Goal: Information Seeking & Learning: Learn about a topic

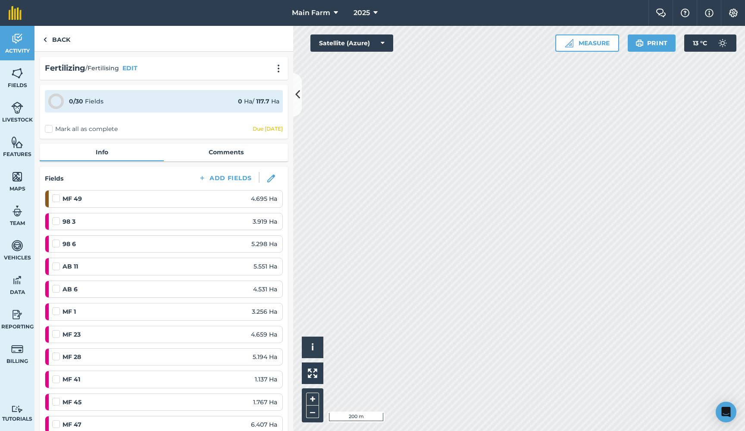
scroll to position [523, 0]
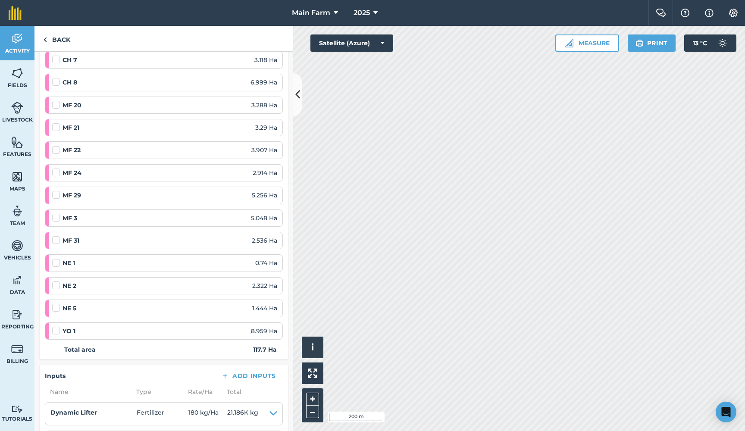
click at [298, 92] on icon at bounding box center [297, 94] width 5 height 15
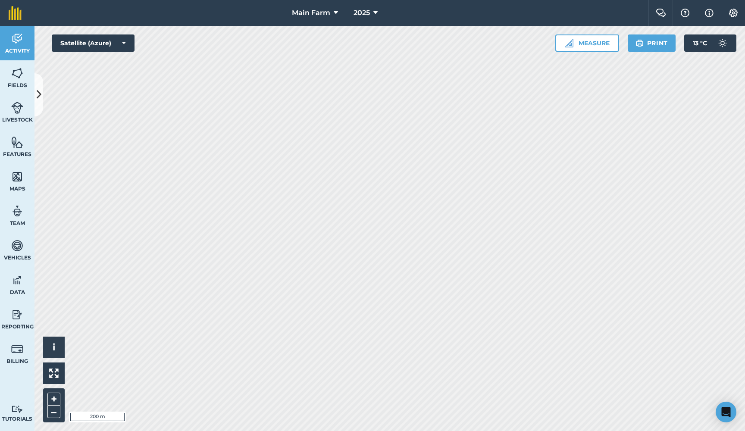
click at [39, 94] on icon at bounding box center [39, 94] width 5 height 15
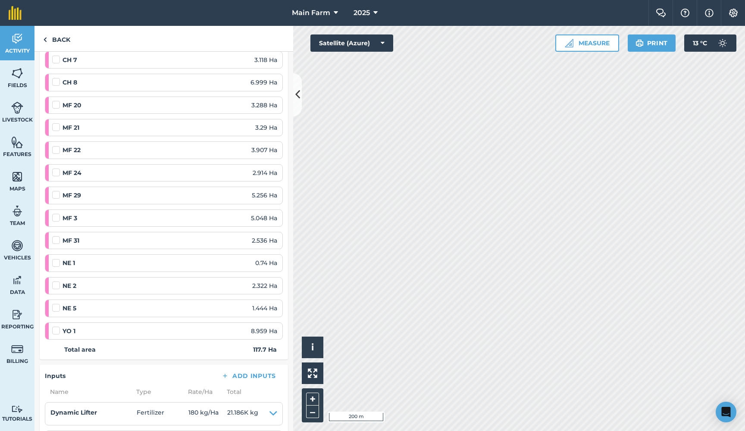
click at [19, 41] on img at bounding box center [17, 38] width 12 height 13
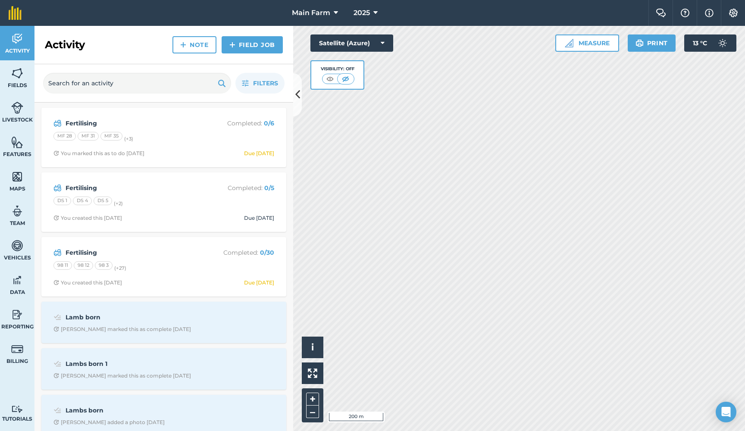
click at [298, 90] on icon at bounding box center [297, 94] width 5 height 15
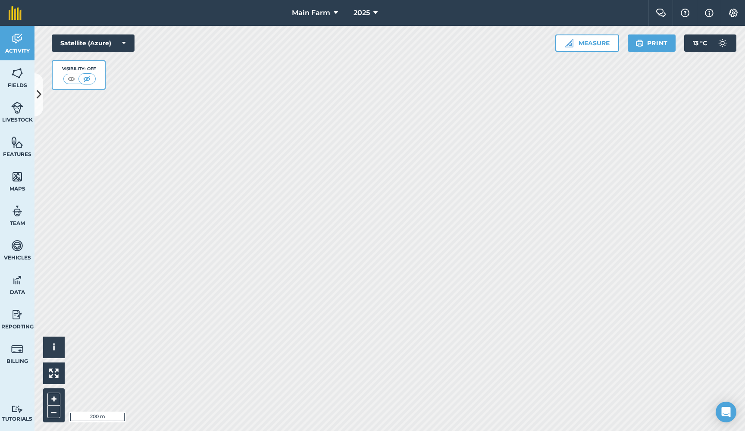
click at [40, 96] on icon at bounding box center [39, 94] width 5 height 15
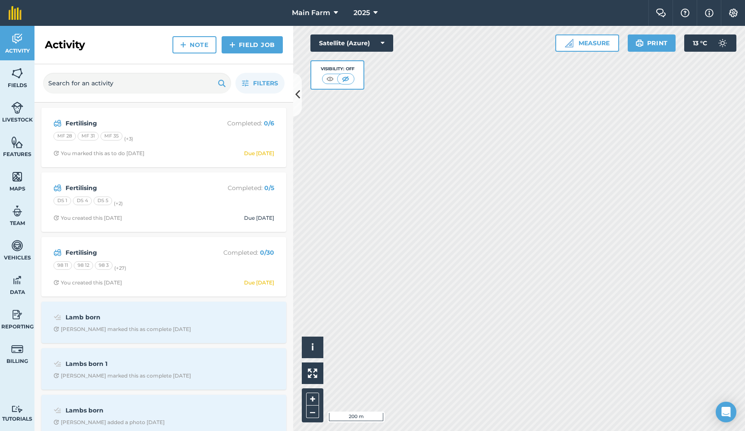
click at [82, 250] on strong "Fertilising" at bounding box center [134, 252] width 137 height 9
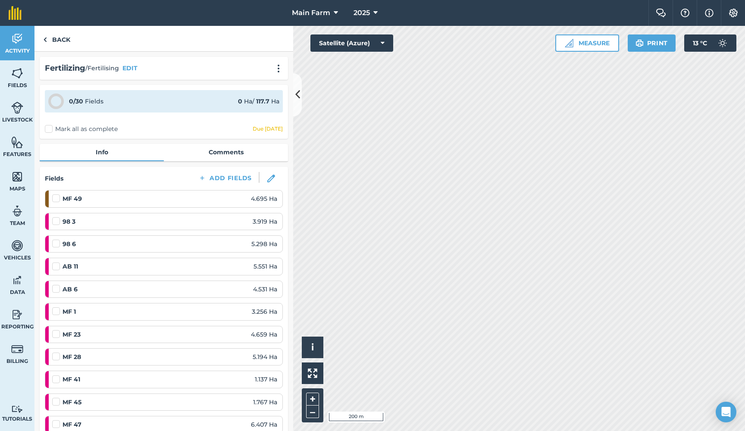
click at [17, 73] on img at bounding box center [17, 73] width 12 height 13
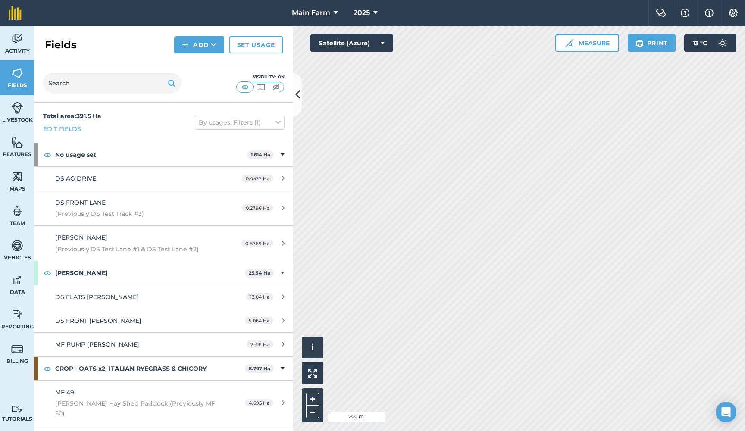
click at [276, 86] on img at bounding box center [276, 87] width 11 height 9
click at [247, 87] on img at bounding box center [245, 87] width 11 height 9
click at [263, 87] on img at bounding box center [260, 87] width 11 height 9
click at [13, 44] on img at bounding box center [17, 38] width 12 height 13
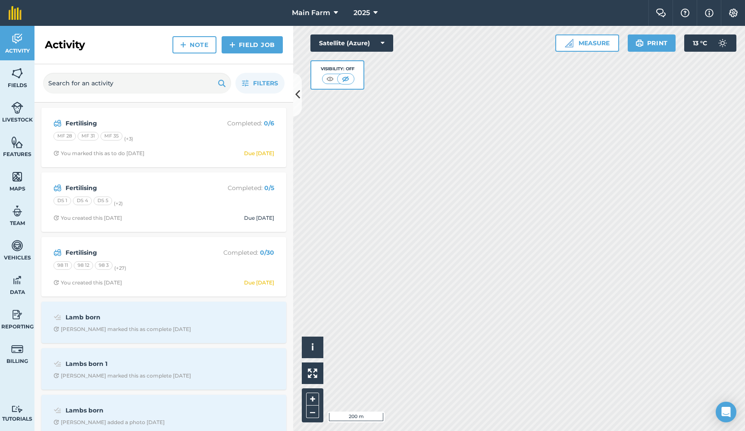
click at [76, 250] on strong "Fertilising" at bounding box center [134, 252] width 137 height 9
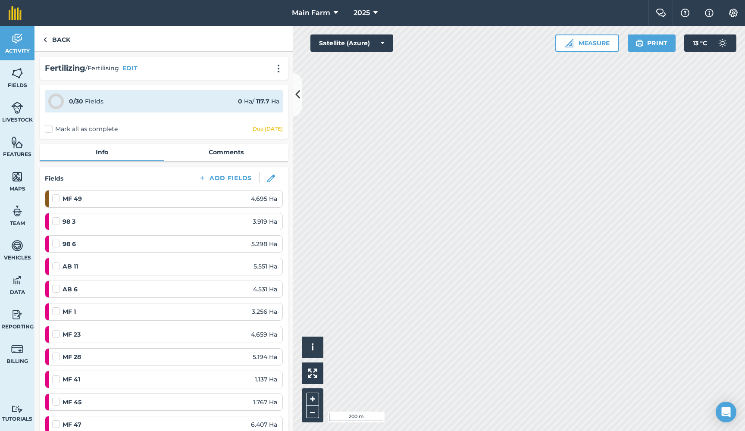
click at [298, 94] on icon at bounding box center [297, 94] width 5 height 15
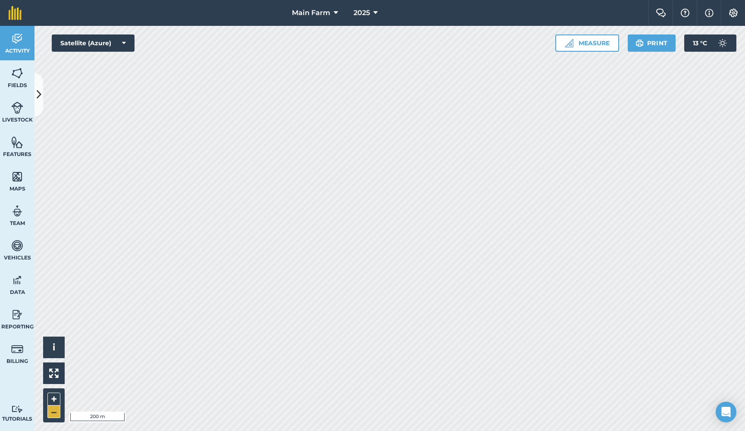
click at [55, 413] on button "–" at bounding box center [53, 412] width 13 height 13
click at [125, 44] on icon at bounding box center [124, 43] width 4 height 9
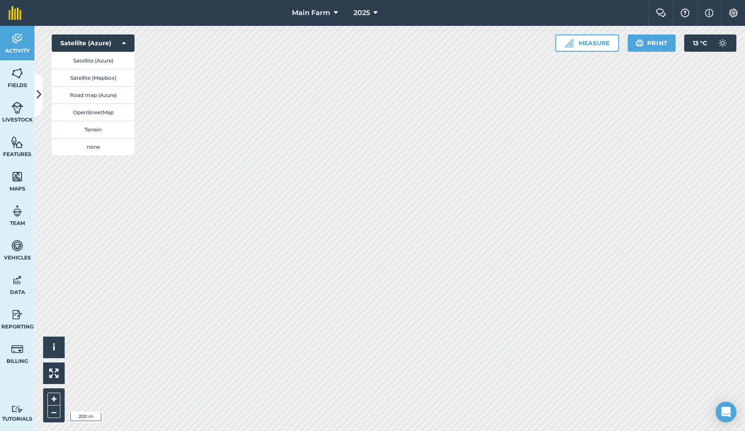
click at [101, 78] on button "Satellite (Mapbox)" at bounding box center [93, 77] width 83 height 17
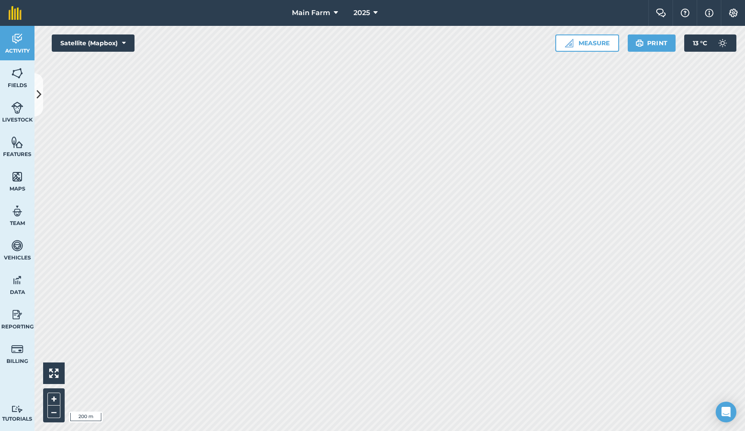
click at [40, 93] on icon at bounding box center [39, 94] width 5 height 15
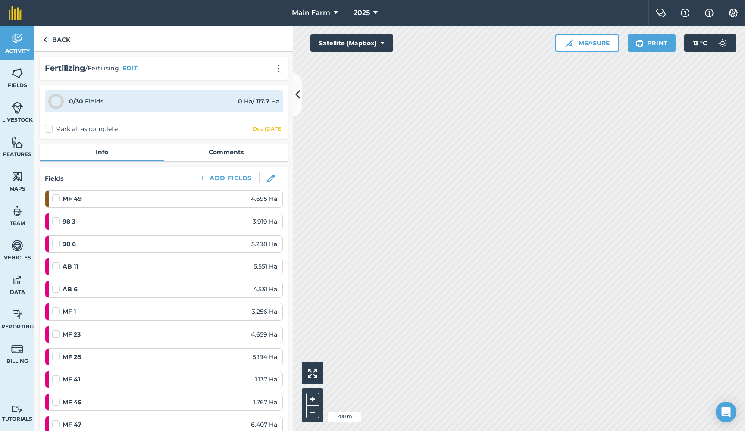
click at [28, 44] on link "Activity" at bounding box center [17, 43] width 35 height 35
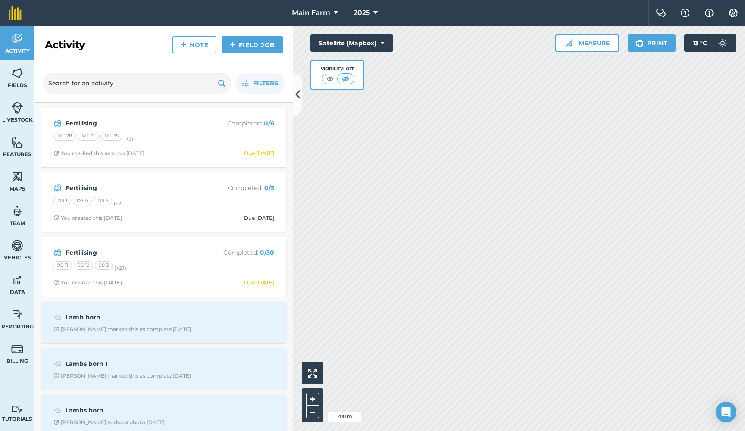
click at [79, 250] on strong "Fertilising" at bounding box center [134, 252] width 137 height 9
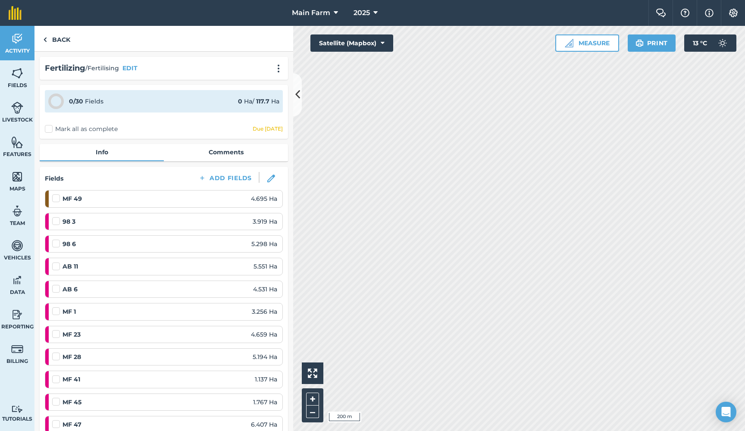
click at [296, 87] on icon at bounding box center [297, 94] width 5 height 15
